Goal: Transaction & Acquisition: Purchase product/service

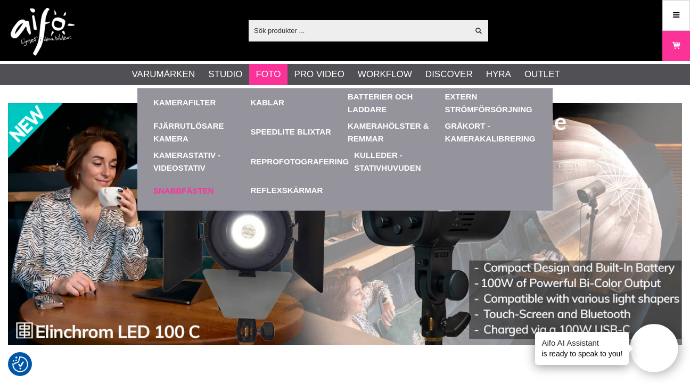
click at [177, 191] on link "Snabbfästen" at bounding box center [199, 190] width 92 height 29
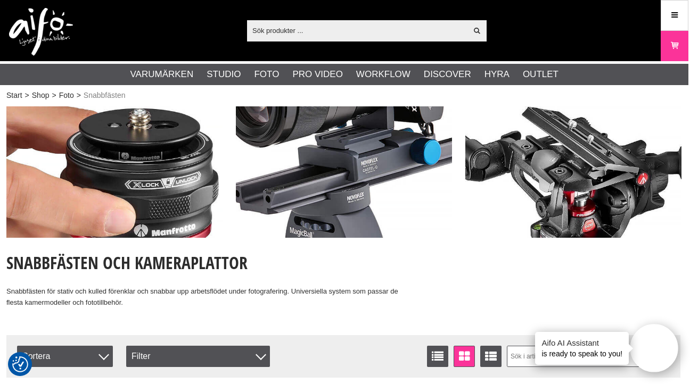
scroll to position [0, 2]
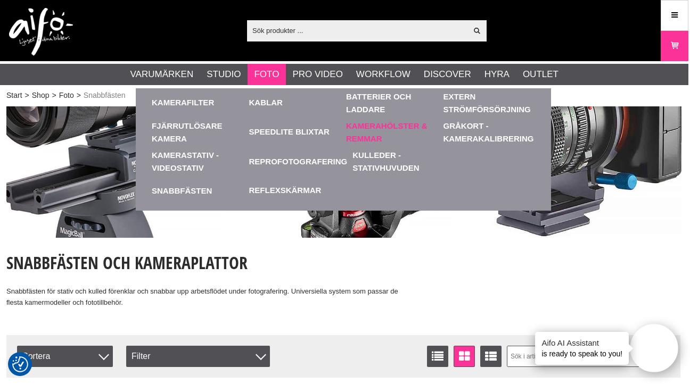
click at [364, 137] on link "Kamerahölster & Remmar" at bounding box center [392, 132] width 92 height 29
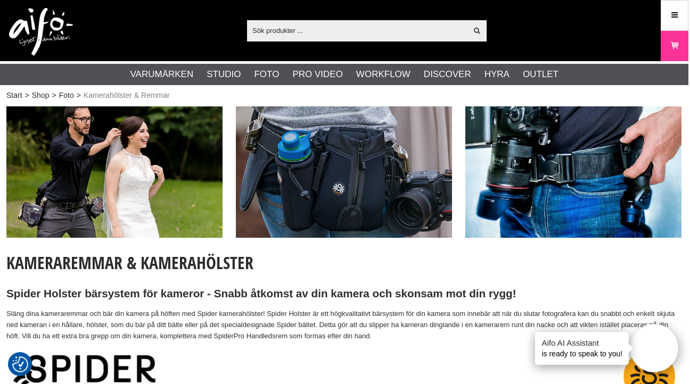
scroll to position [0, 2]
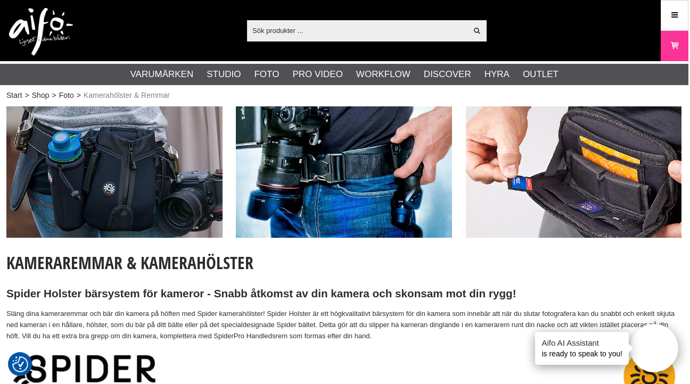
click at [303, 32] on input "text" at bounding box center [357, 30] width 220 height 16
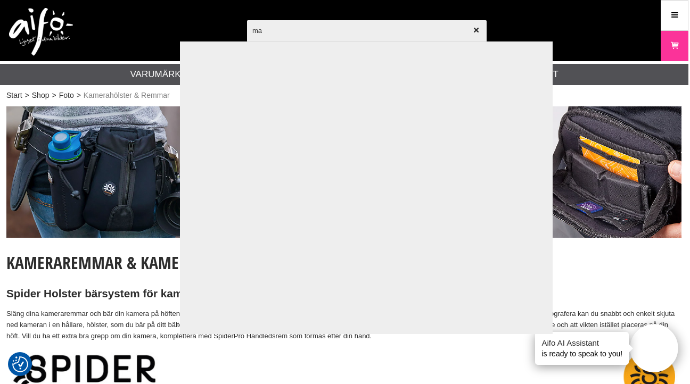
type input "m"
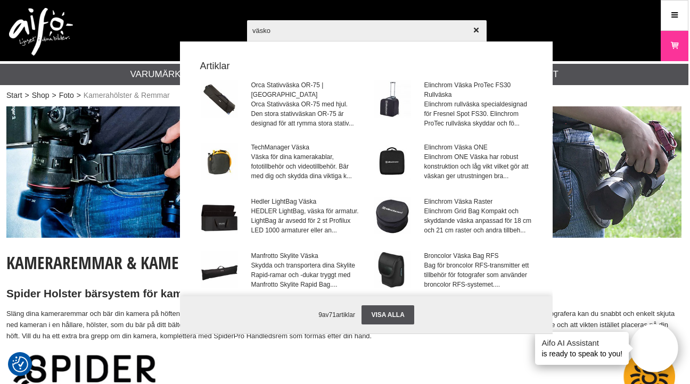
type input "väskor"
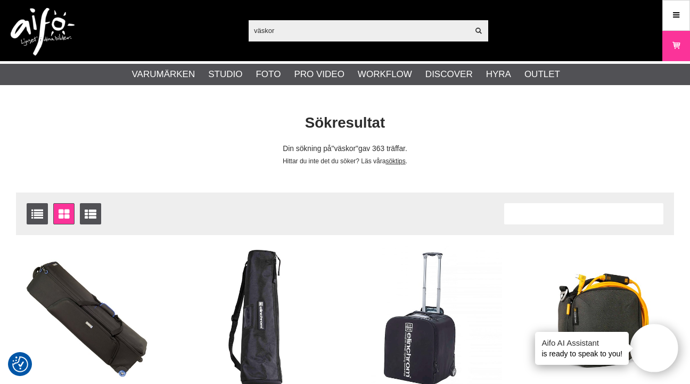
click at [548, 222] on div "Antal artiklar 363" at bounding box center [583, 213] width 159 height 21
click at [536, 215] on div "Antal artiklar 363" at bounding box center [583, 213] width 159 height 21
click at [378, 295] on img at bounding box center [431, 317] width 142 height 142
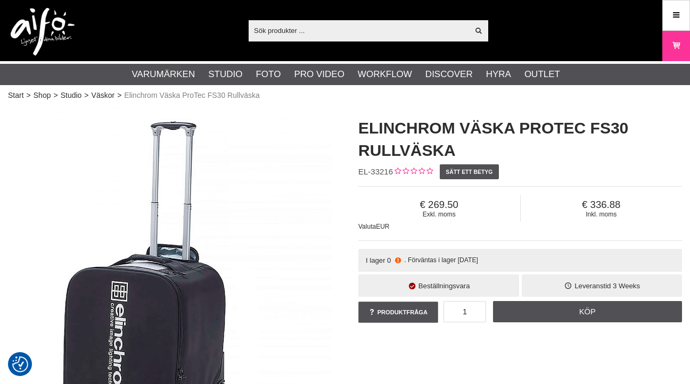
scroll to position [8, 1]
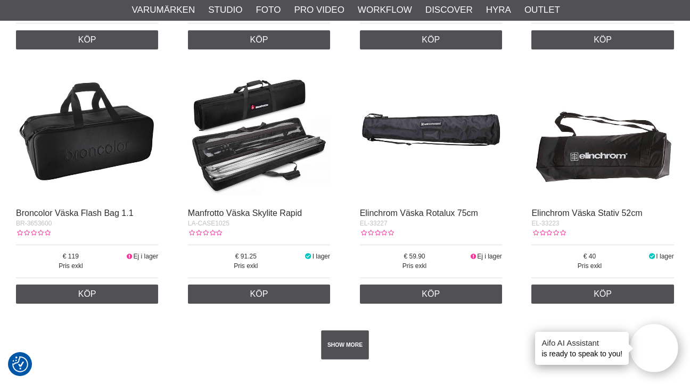
scroll to position [1731, 0]
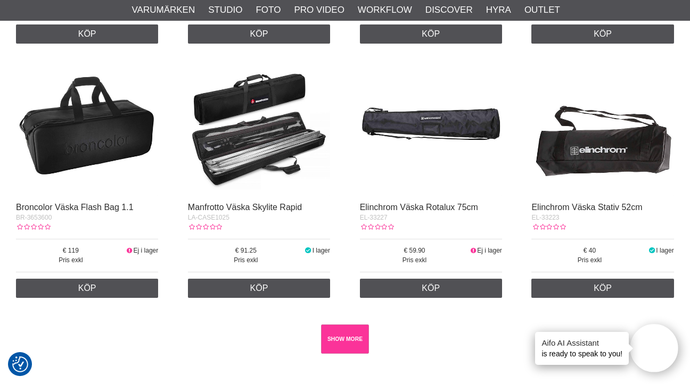
click at [339, 344] on link "SHOW MORE" at bounding box center [345, 339] width 48 height 29
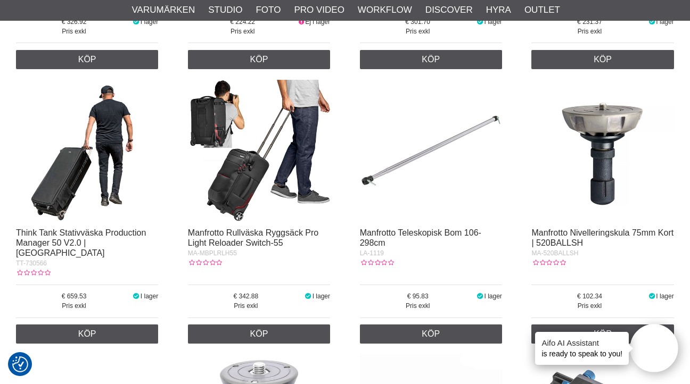
scroll to position [4590, 0]
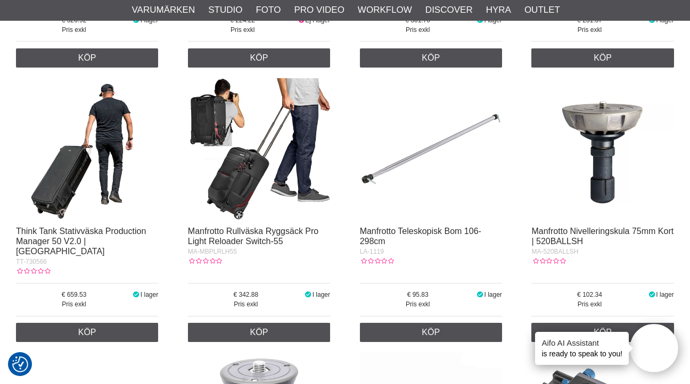
click at [243, 156] on img at bounding box center [259, 149] width 142 height 142
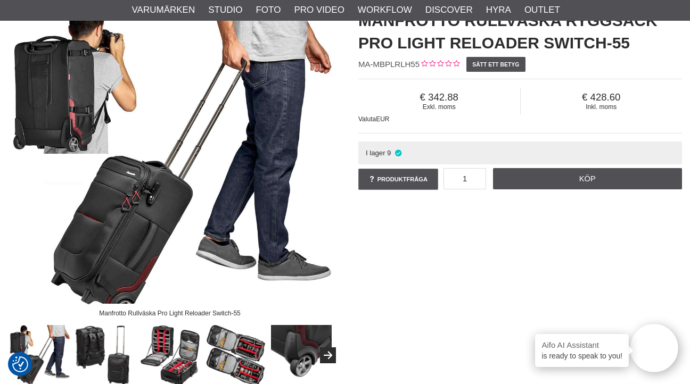
scroll to position [118, 0]
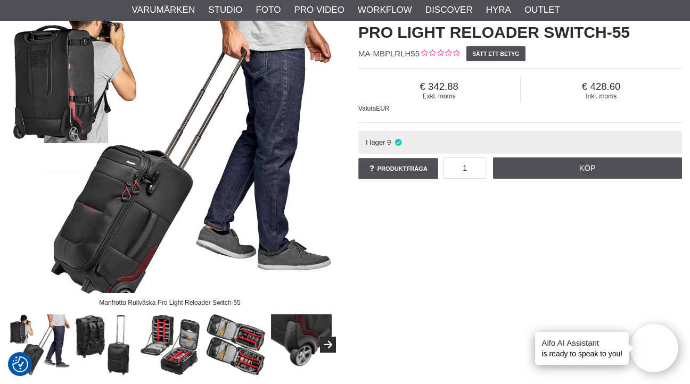
click at [180, 340] on img at bounding box center [170, 345] width 61 height 61
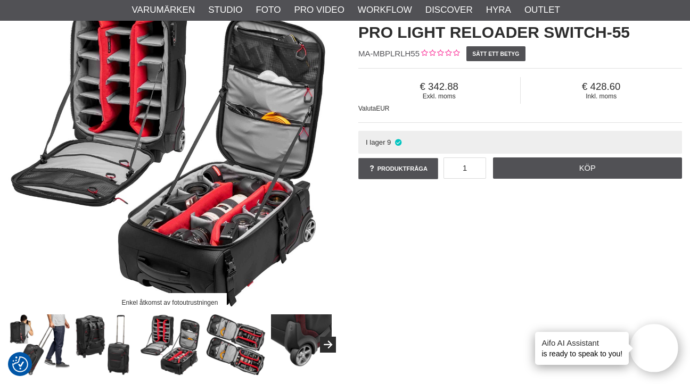
click at [239, 345] on img at bounding box center [235, 345] width 61 height 61
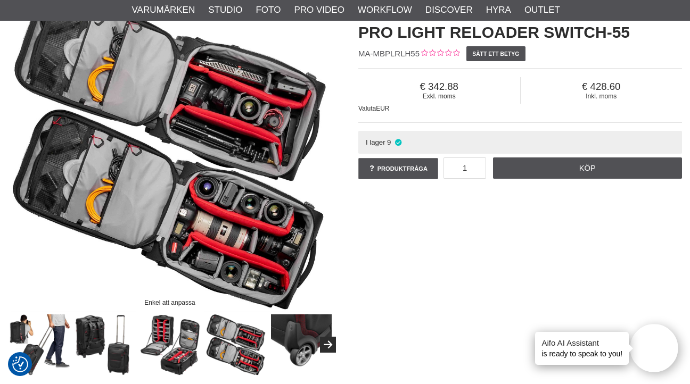
click at [306, 328] on img at bounding box center [301, 345] width 61 height 61
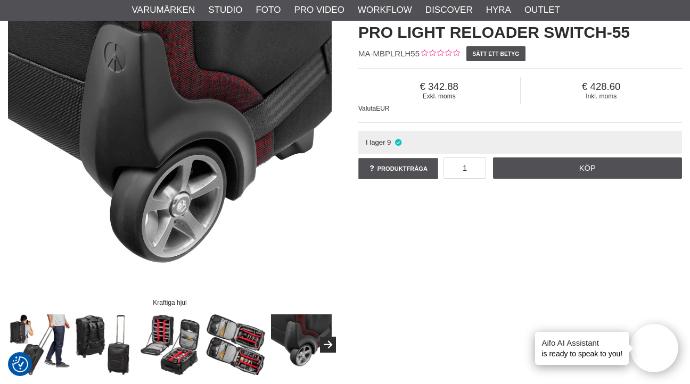
click at [119, 351] on img at bounding box center [105, 345] width 61 height 61
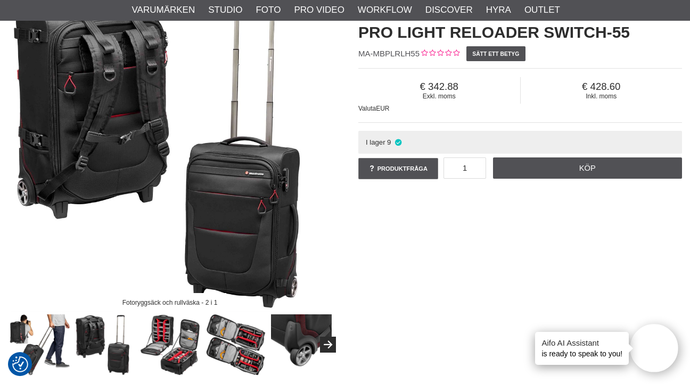
click at [80, 325] on img at bounding box center [105, 345] width 61 height 61
click at [60, 328] on img at bounding box center [39, 345] width 61 height 61
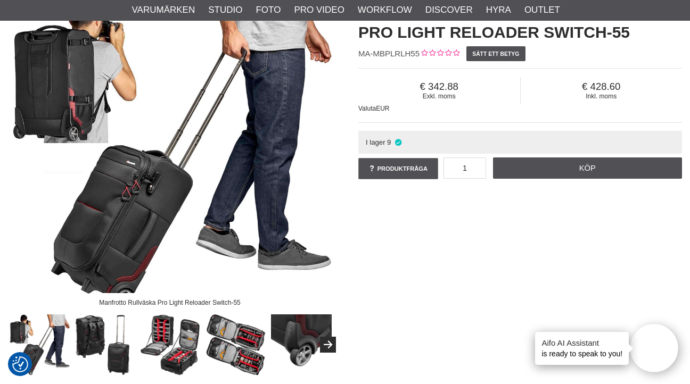
click at [505, 263] on div "Manfrotto Rullväska Pro Light Reloader Switch-55 Manfrotto Rullväska Ryggsäck P…" at bounding box center [345, 181] width 700 height 387
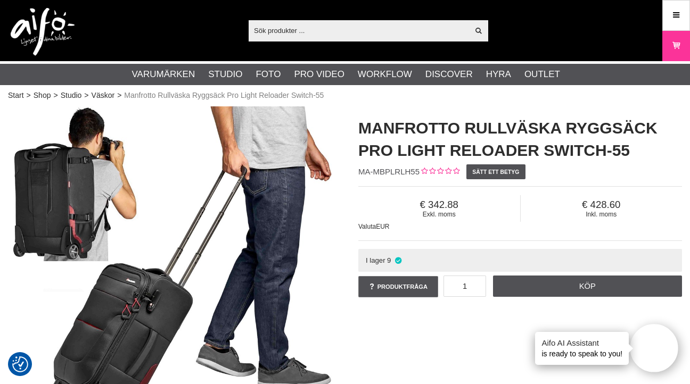
scroll to position [0, 0]
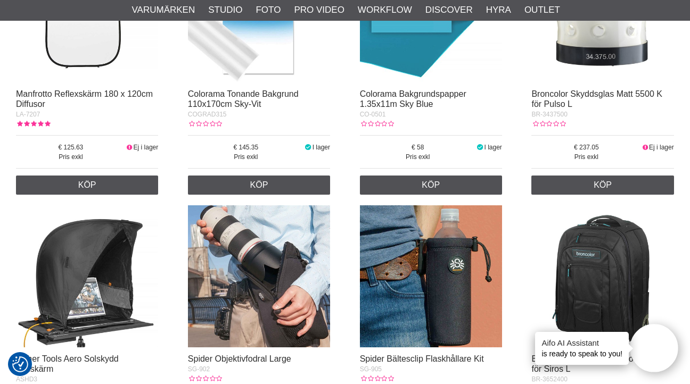
scroll to position [13546, 0]
